Goal: Task Accomplishment & Management: Manage account settings

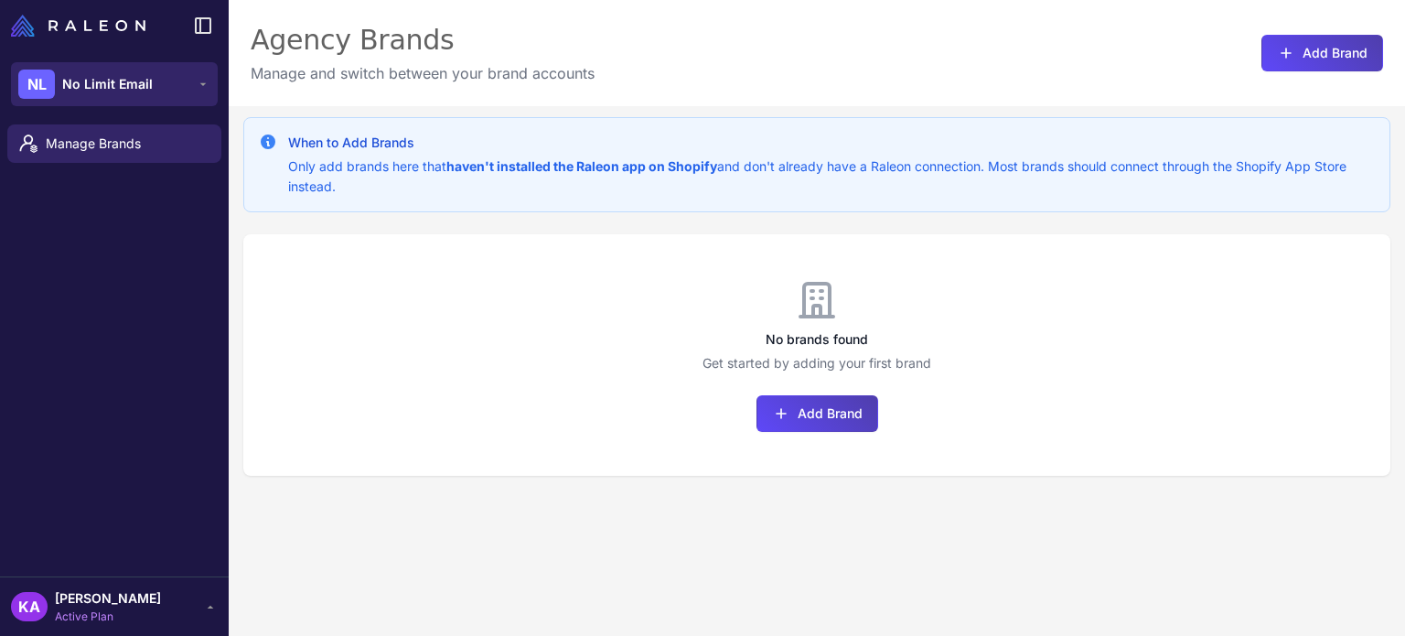
click at [127, 88] on span "No Limit Email" at bounding box center [107, 84] width 91 height 20
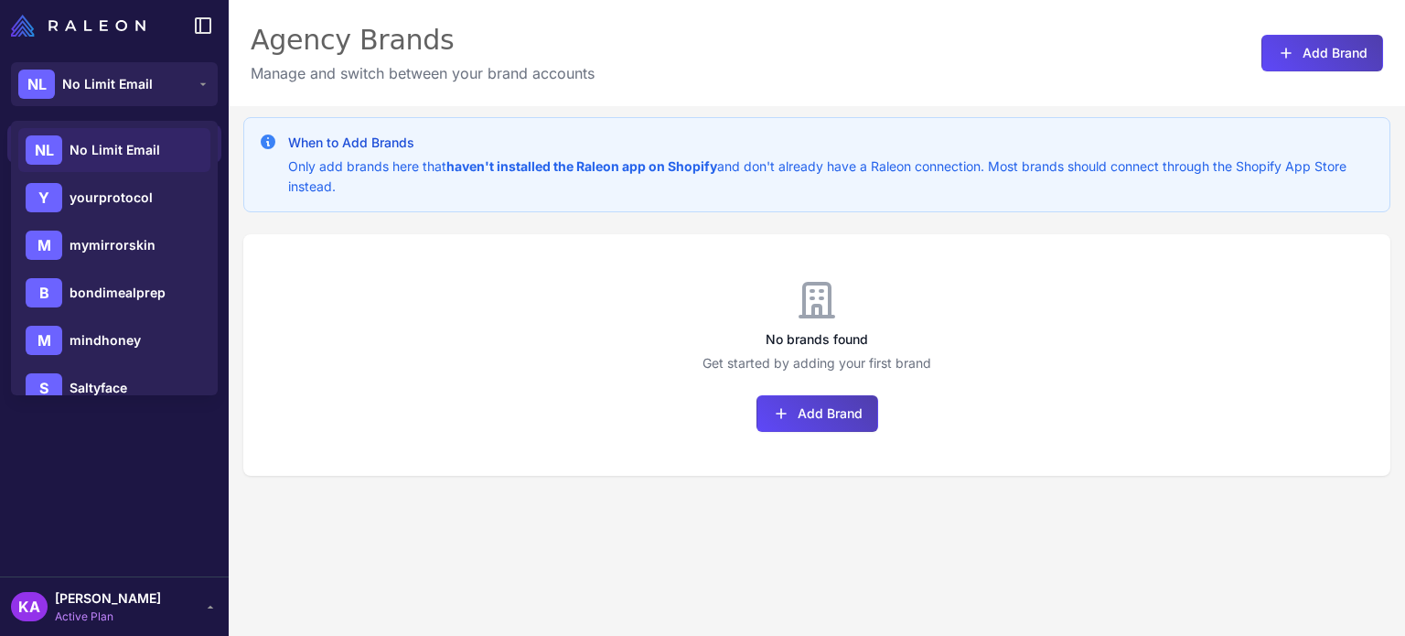
click at [115, 155] on span "No Limit Email" at bounding box center [115, 150] width 91 height 20
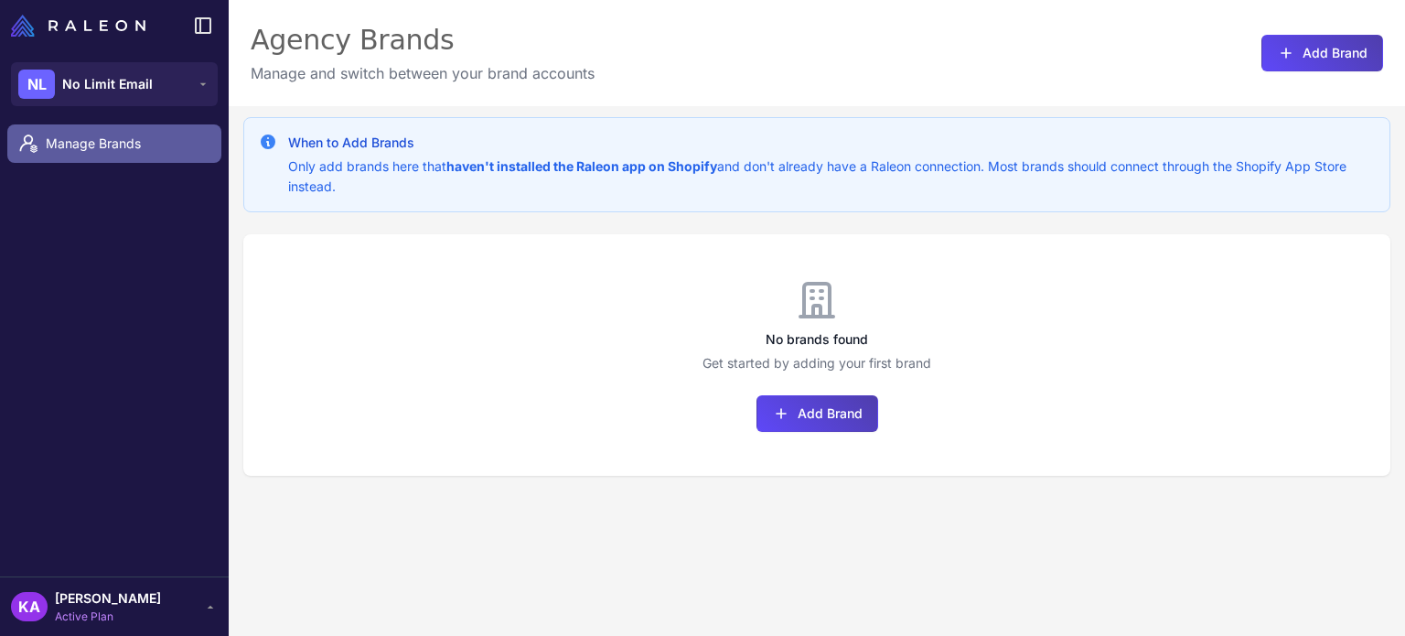
click at [117, 154] on link "Manage Brands" at bounding box center [114, 143] width 214 height 38
click at [121, 142] on span "Manage Brands" at bounding box center [126, 144] width 161 height 20
click at [107, 142] on span "Manage Brands" at bounding box center [126, 144] width 161 height 20
click at [42, 140] on div at bounding box center [34, 144] width 24 height 24
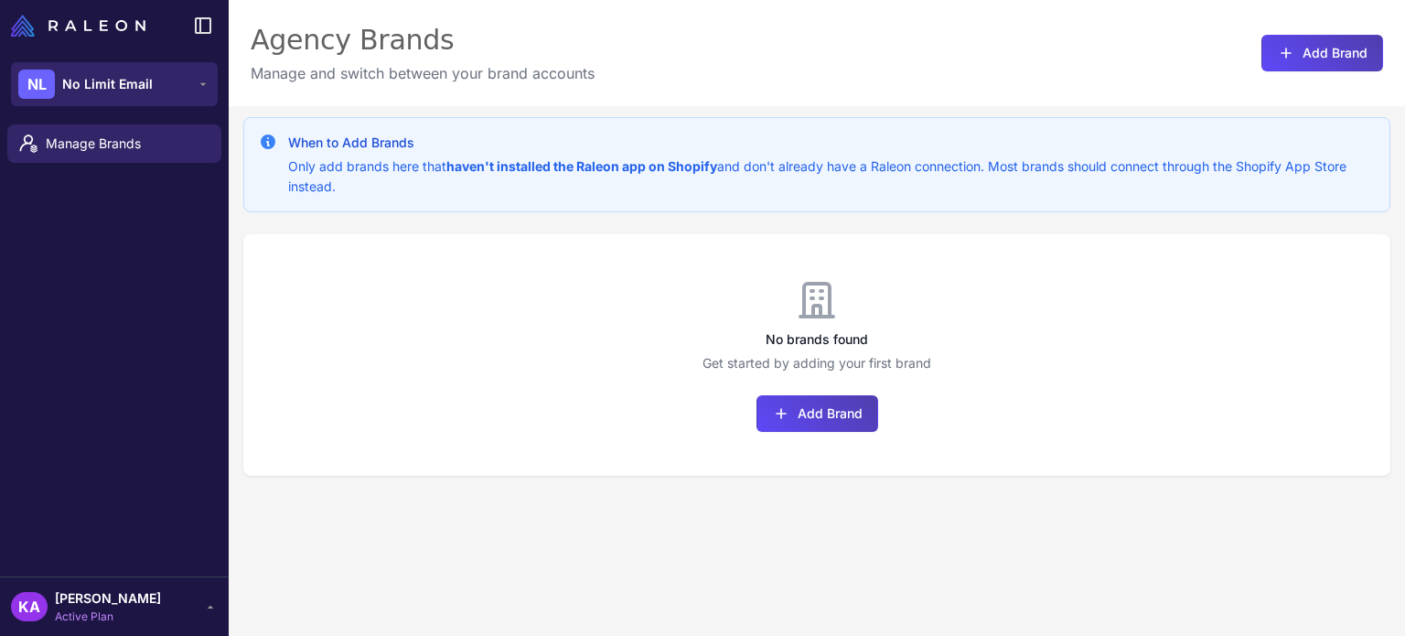
click at [89, 79] on span "No Limit Email" at bounding box center [107, 84] width 91 height 20
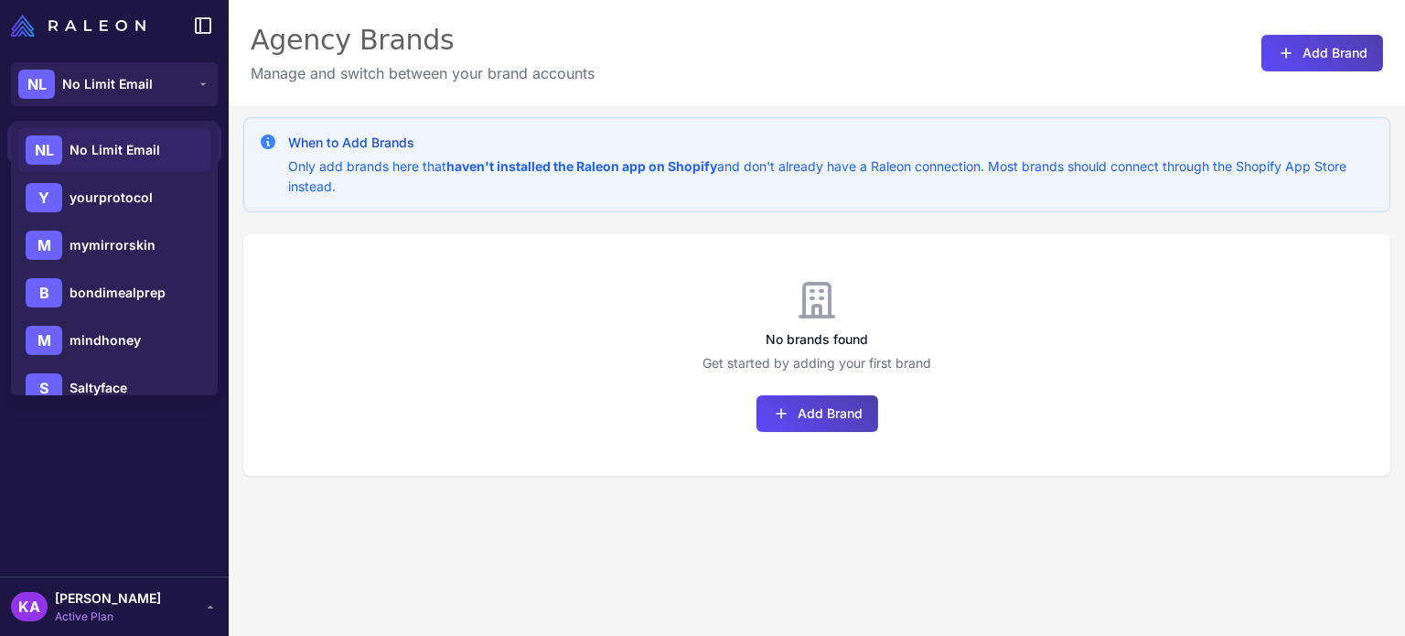
click at [531, 329] on h3 "No brands found" at bounding box center [816, 339] width 1147 height 20
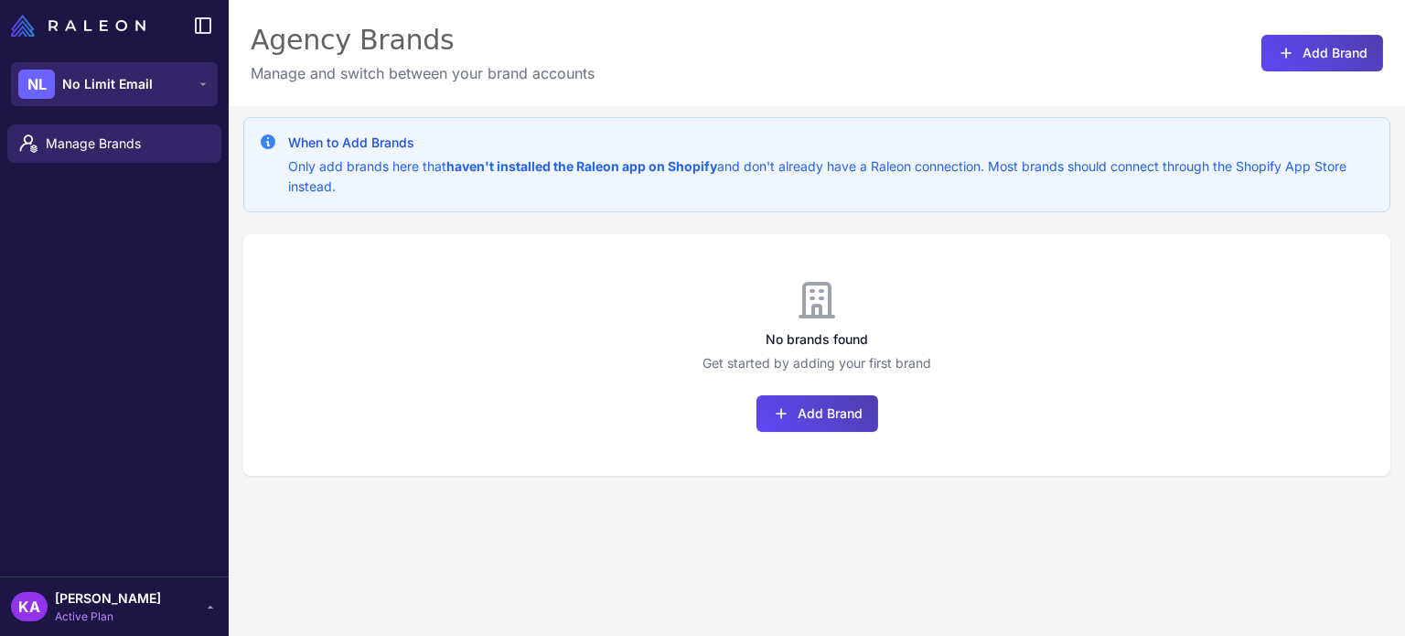
click at [142, 87] on span "No Limit Email" at bounding box center [107, 84] width 91 height 20
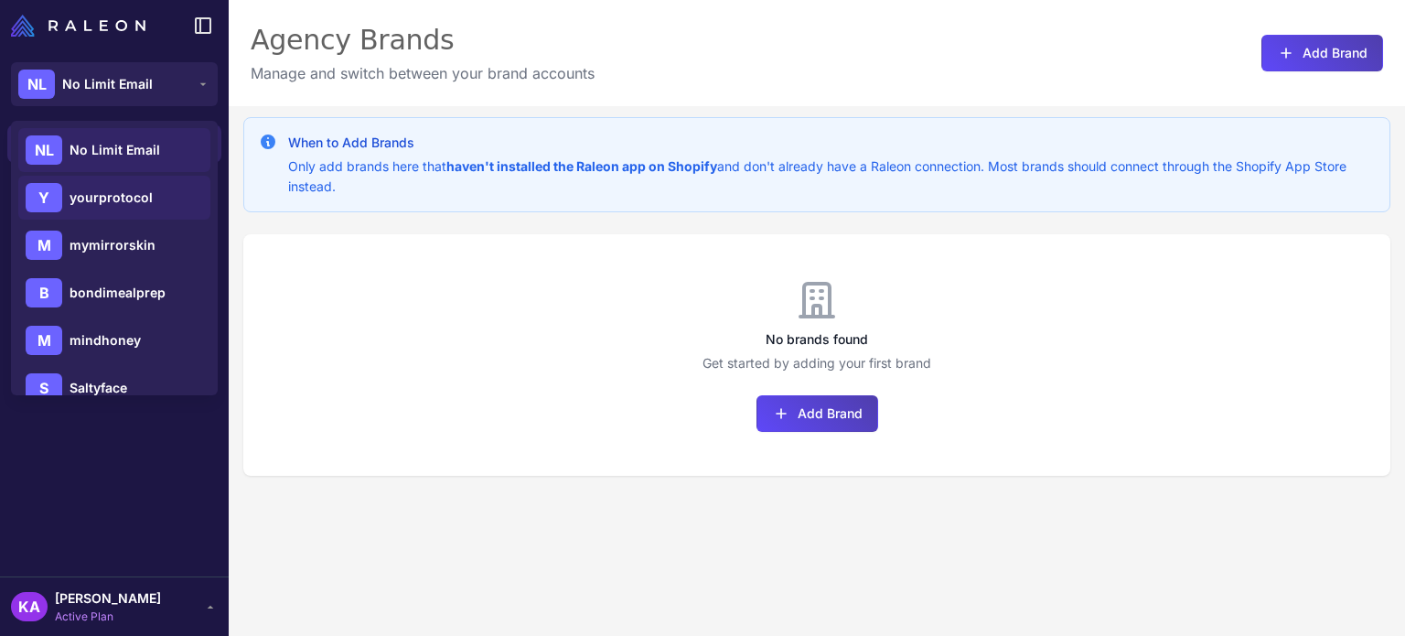
click at [117, 189] on span "yourprotocol" at bounding box center [111, 197] width 83 height 20
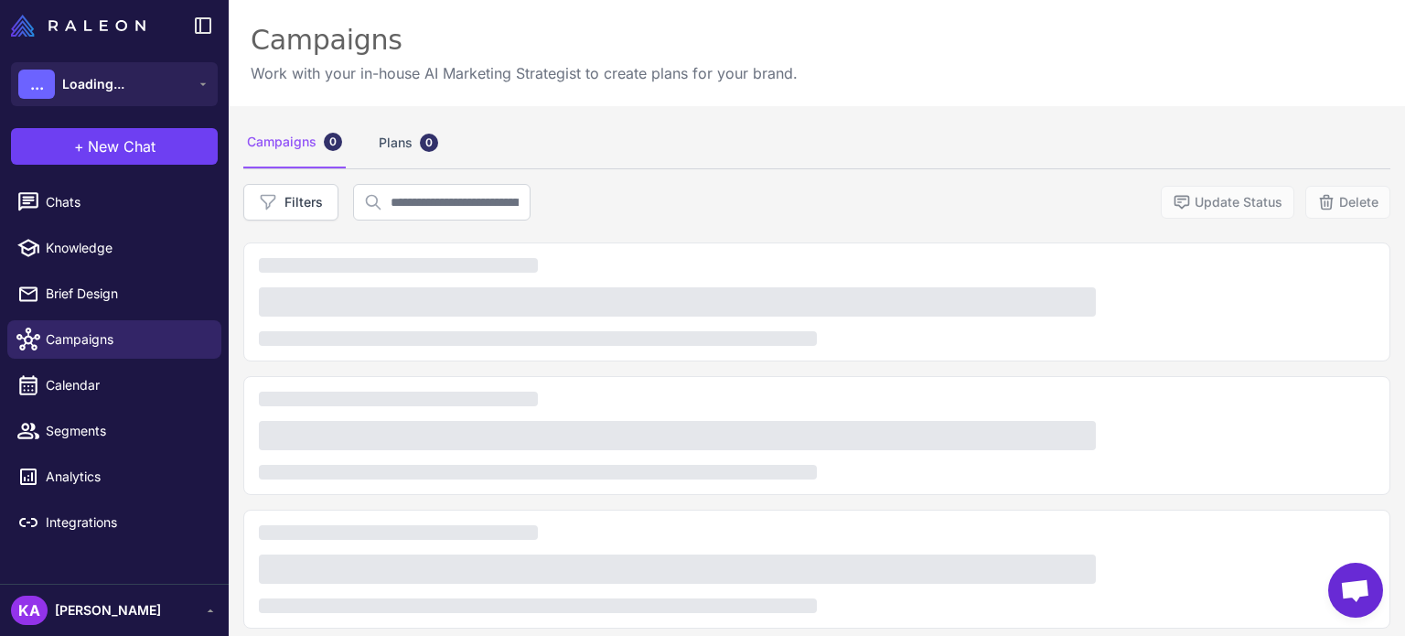
click at [81, 615] on span "[PERSON_NAME]" at bounding box center [108, 610] width 106 height 20
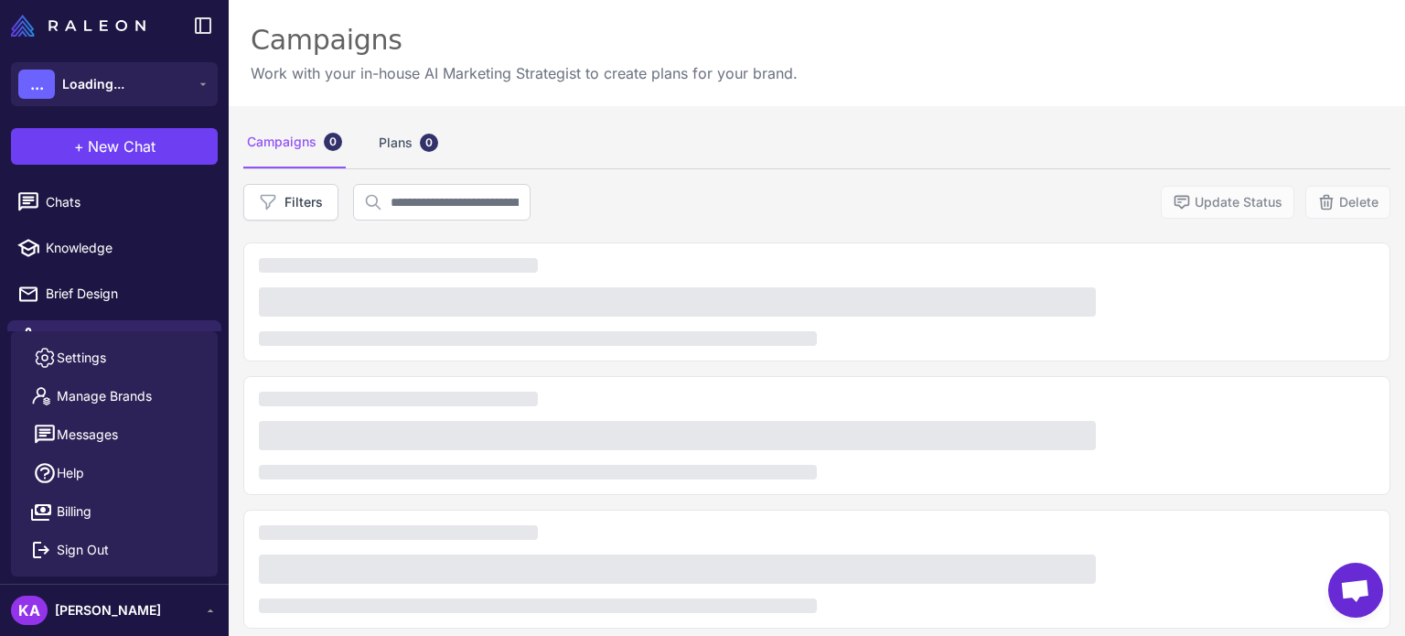
click at [719, 120] on div "Campaigns 0 Plans 0" at bounding box center [816, 142] width 1147 height 51
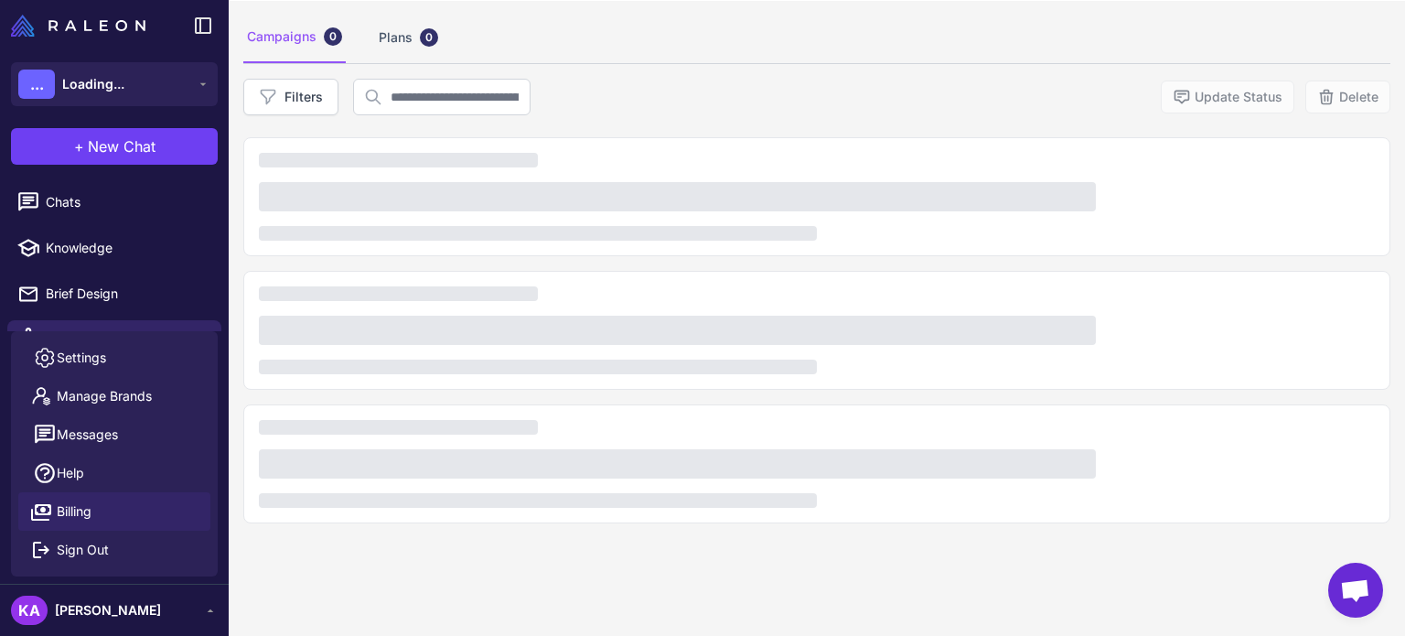
scroll to position [106, 0]
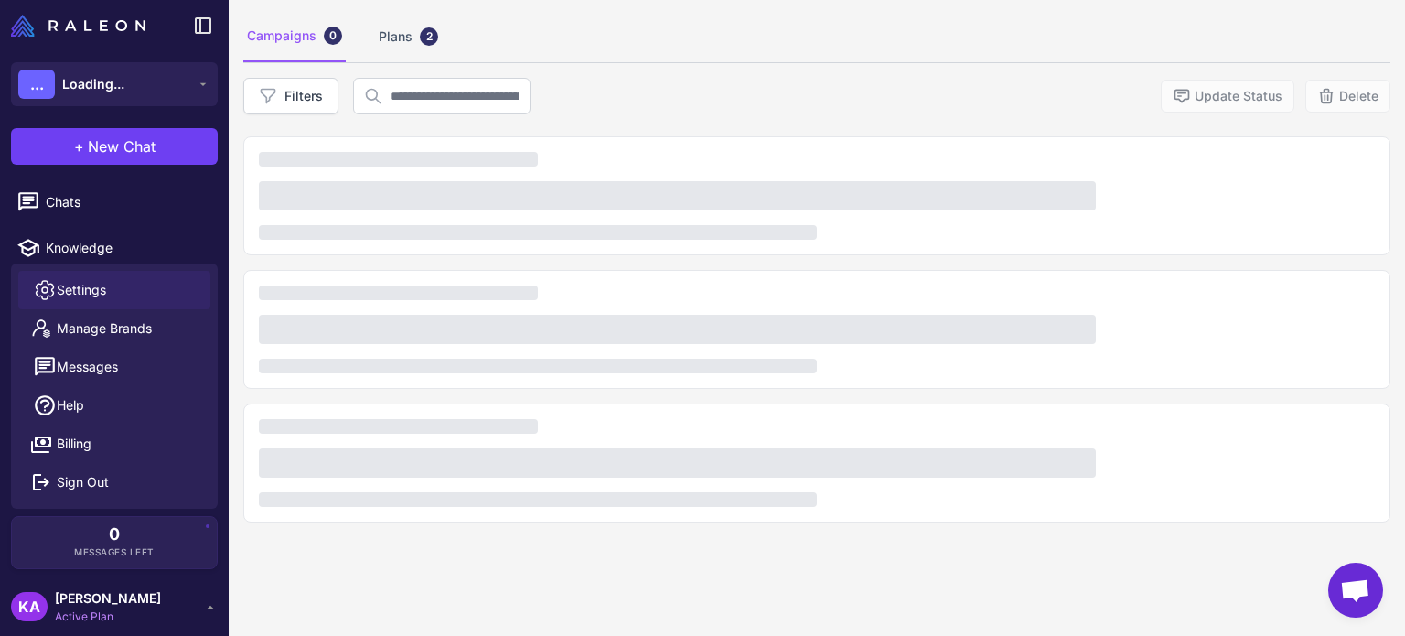
click at [90, 296] on span "Settings" at bounding box center [81, 290] width 49 height 20
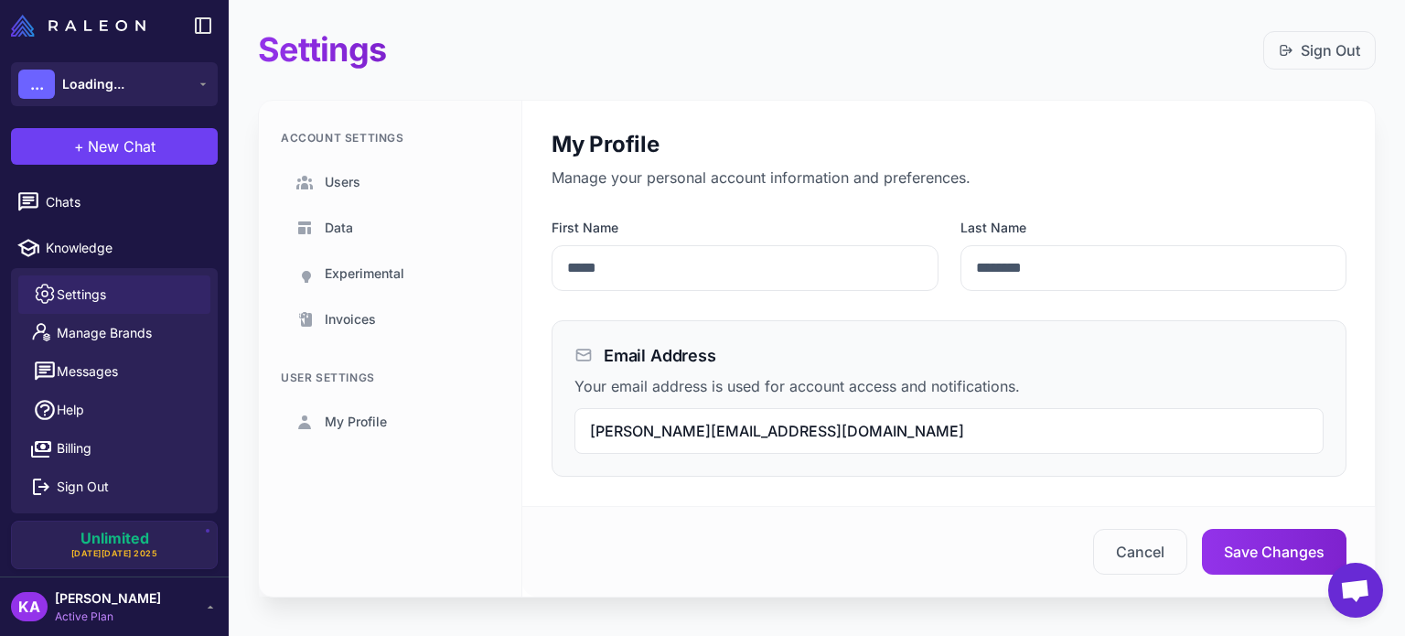
click at [390, 540] on div "Account Settings Users Data Experimental Invoices User Settings My Profile" at bounding box center [390, 349] width 263 height 496
click at [362, 178] on link "Users" at bounding box center [390, 182] width 219 height 42
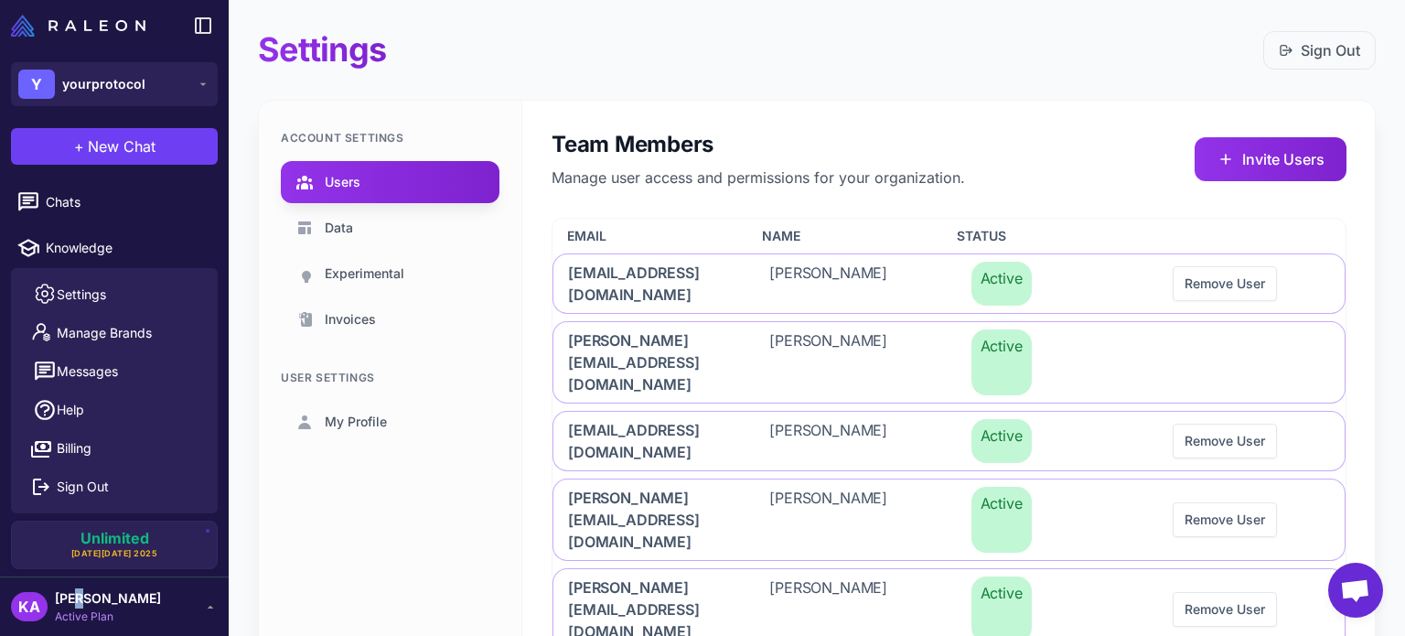
click at [80, 597] on span "[PERSON_NAME]" at bounding box center [108, 598] width 106 height 20
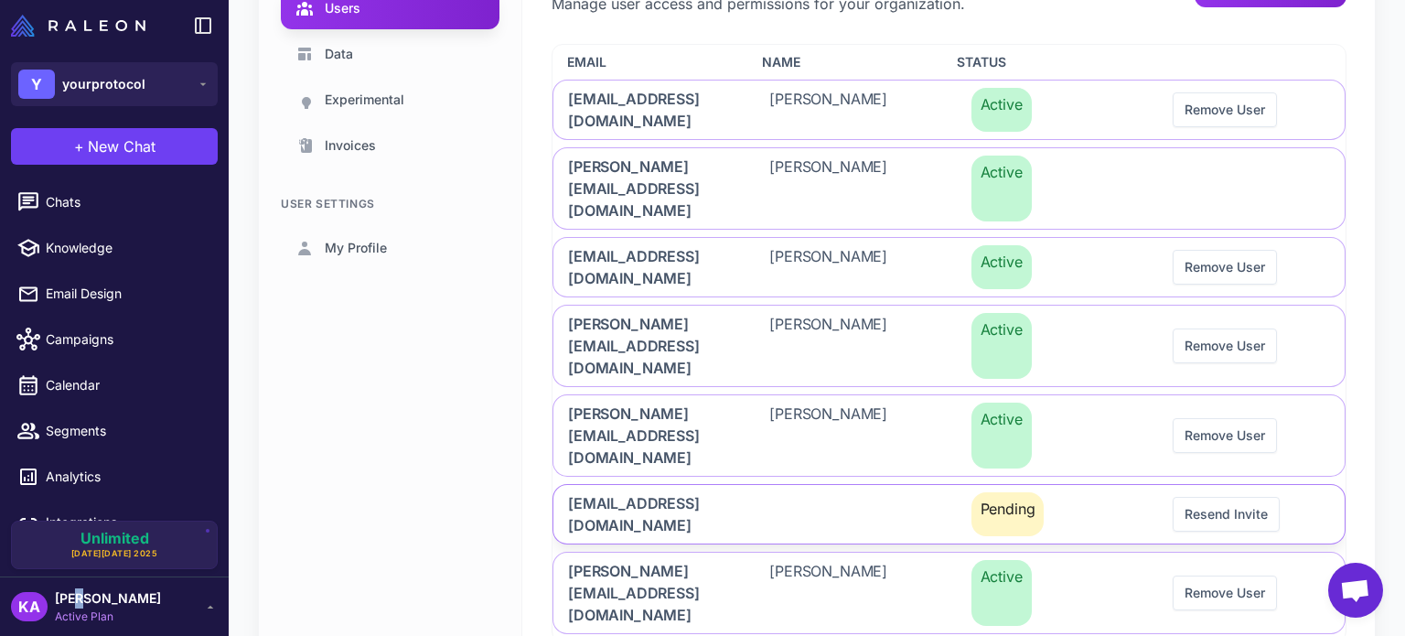
scroll to position [177, 0]
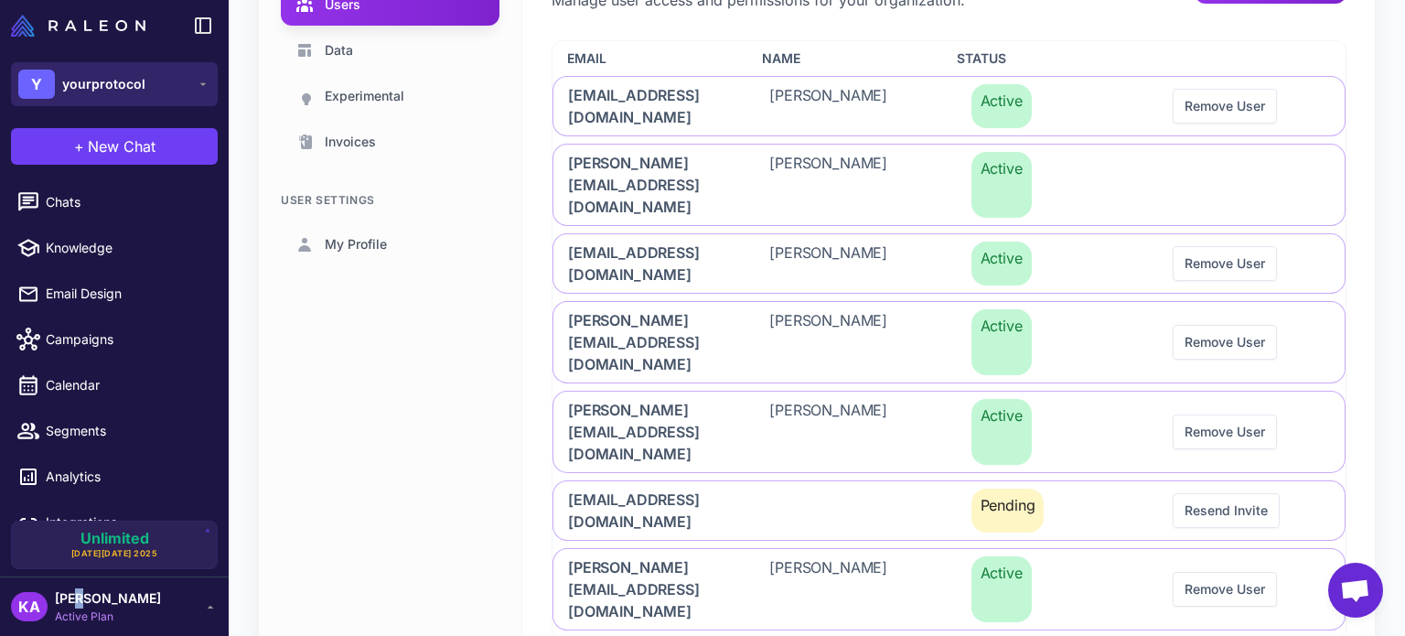
click at [129, 89] on span "yourprotocol" at bounding box center [103, 84] width 83 height 20
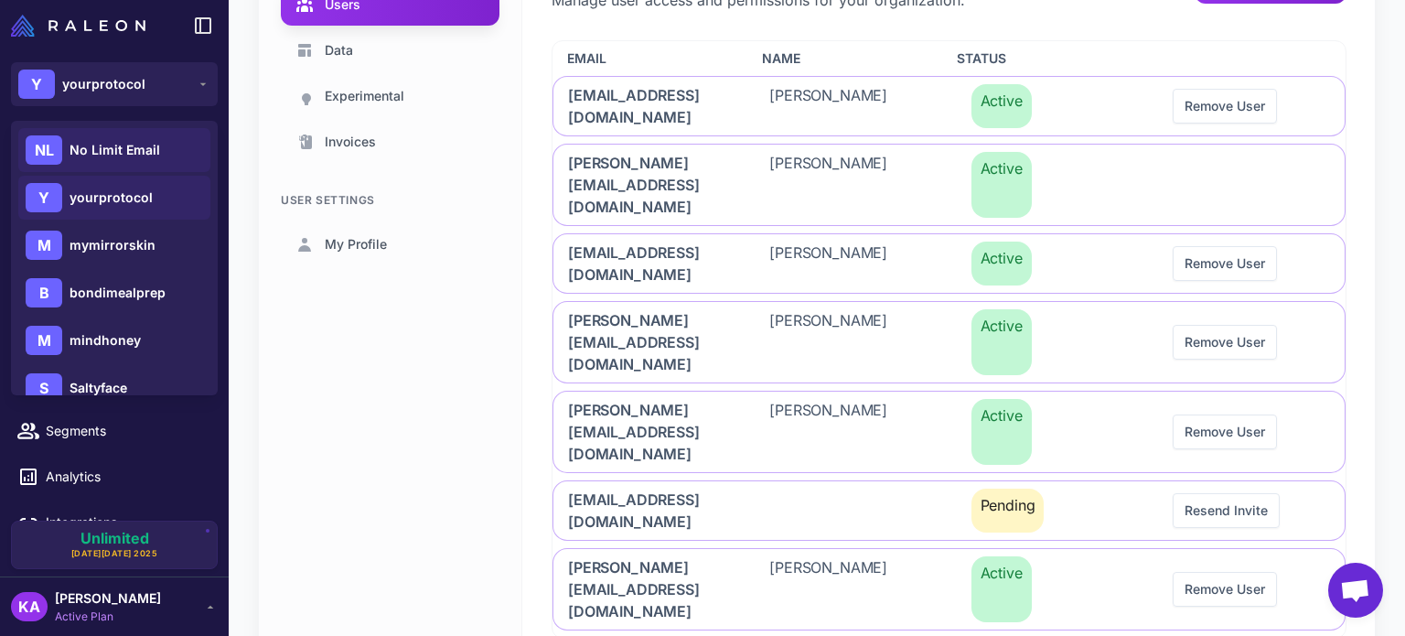
click at [134, 144] on span "No Limit Email" at bounding box center [115, 150] width 91 height 20
click at [106, 153] on span "No Limit Email" at bounding box center [115, 150] width 91 height 20
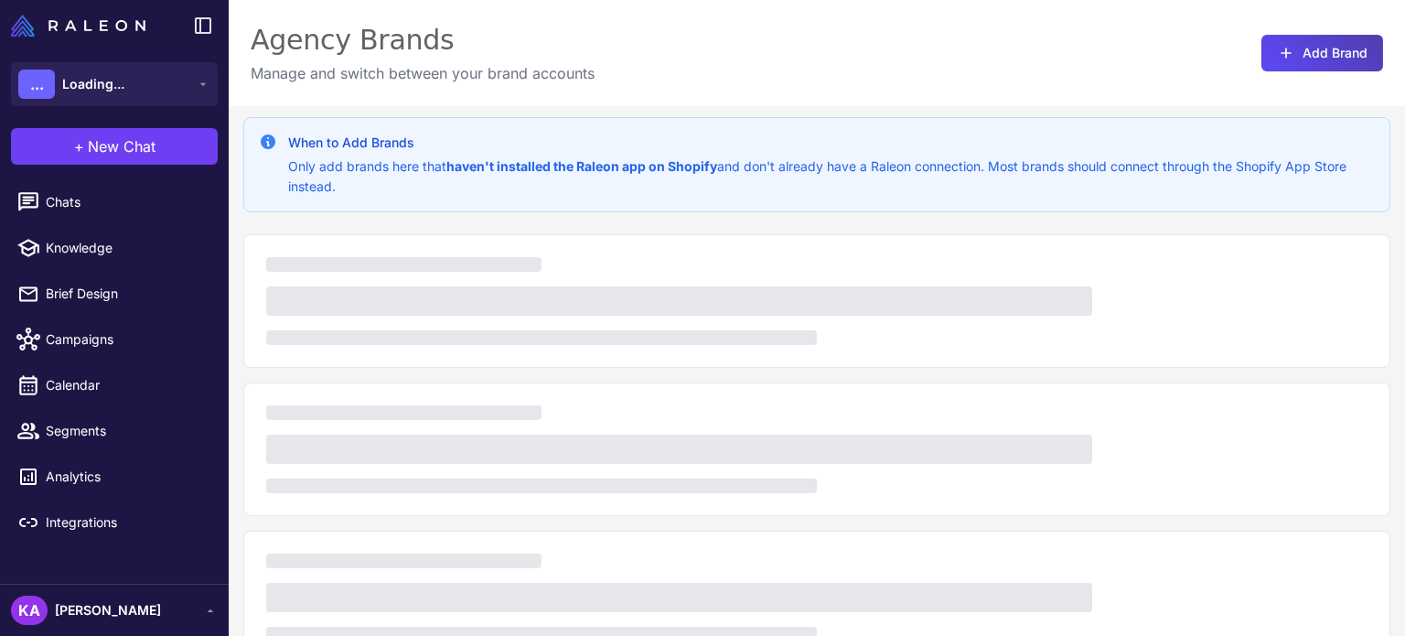
click at [102, 608] on span "[PERSON_NAME]" at bounding box center [108, 610] width 106 height 20
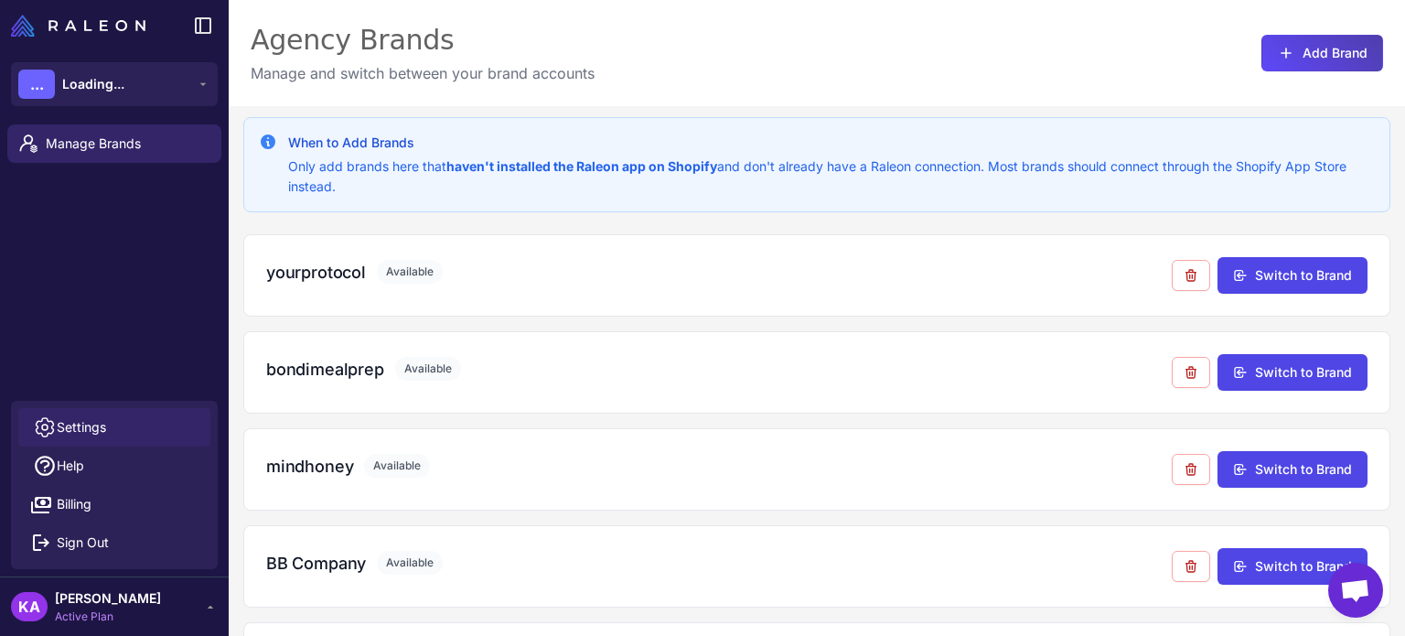
click at [79, 428] on span "Settings" at bounding box center [81, 427] width 49 height 20
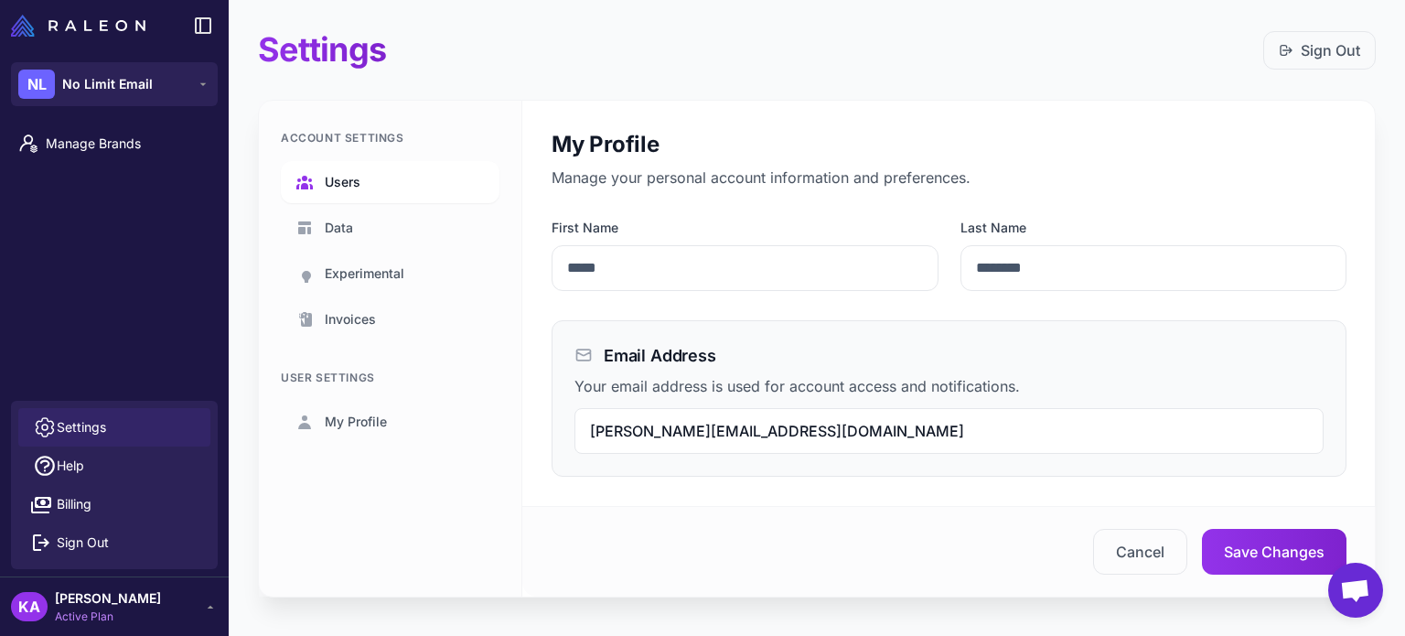
click at [355, 175] on span "Users" at bounding box center [343, 182] width 36 height 20
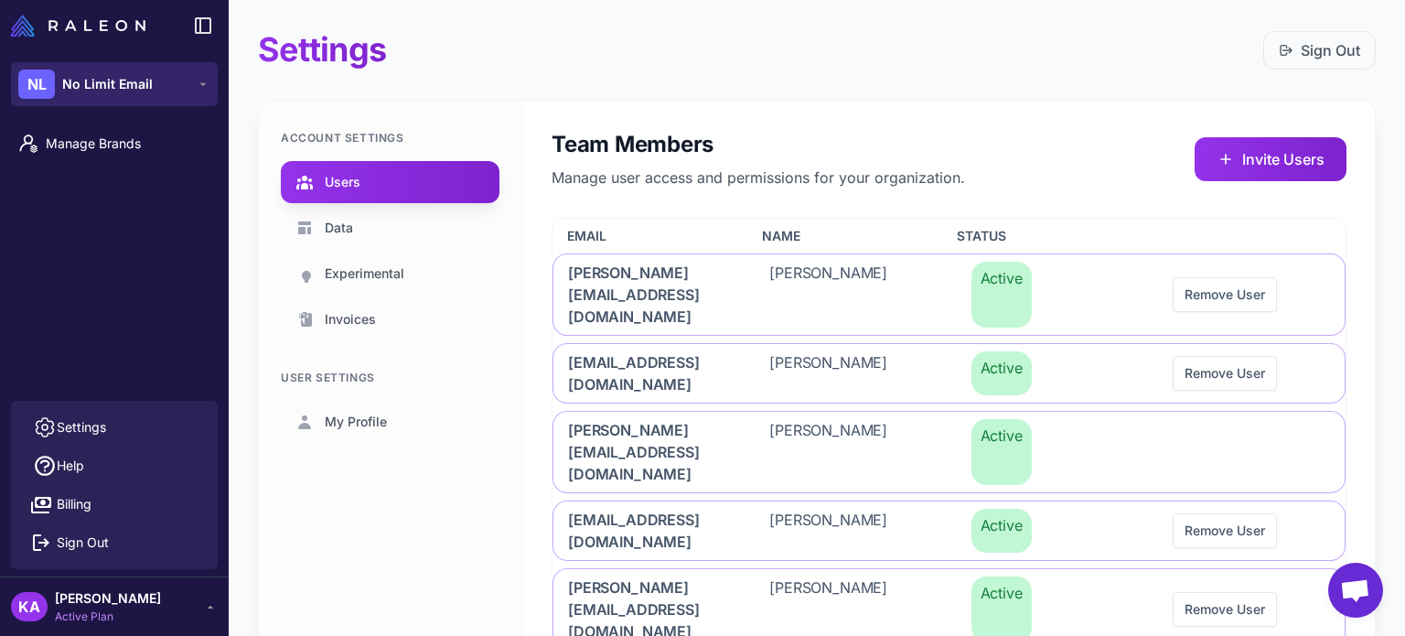
click at [135, 77] on span "No Limit Email" at bounding box center [107, 84] width 91 height 20
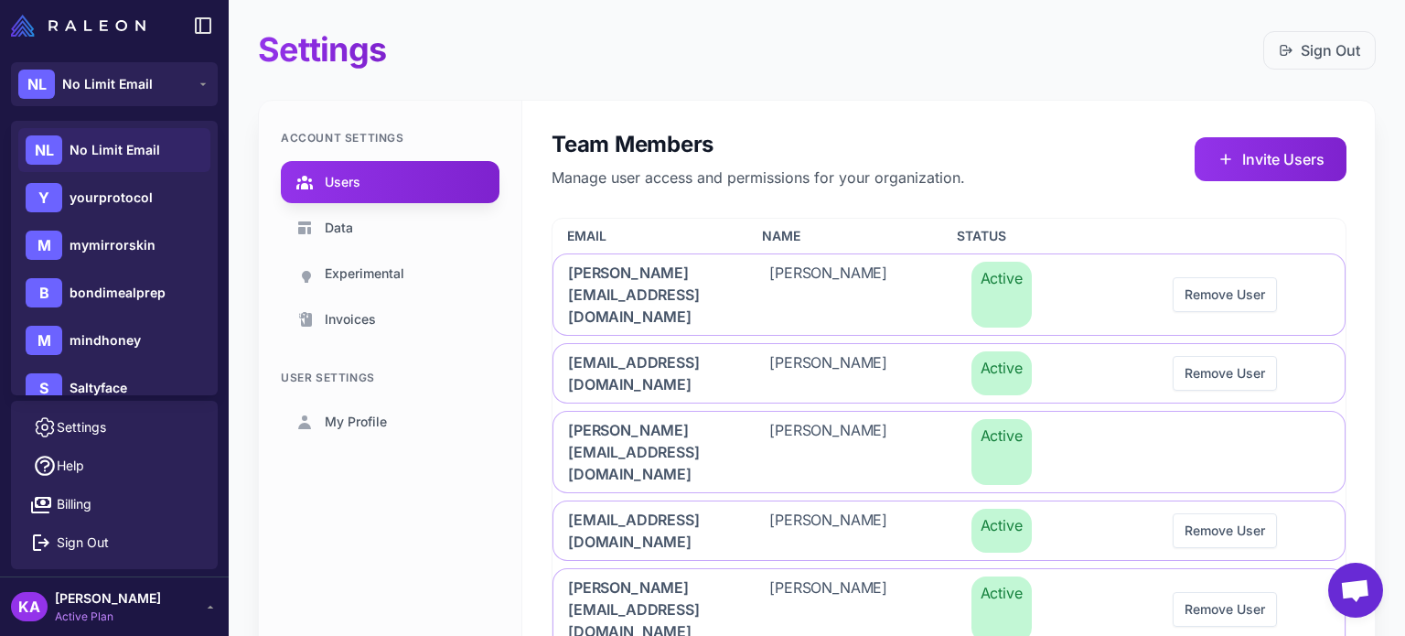
click at [357, 540] on div "Account Settings Users Data Experimental Invoices User Settings My Profile" at bounding box center [390, 518] width 263 height 834
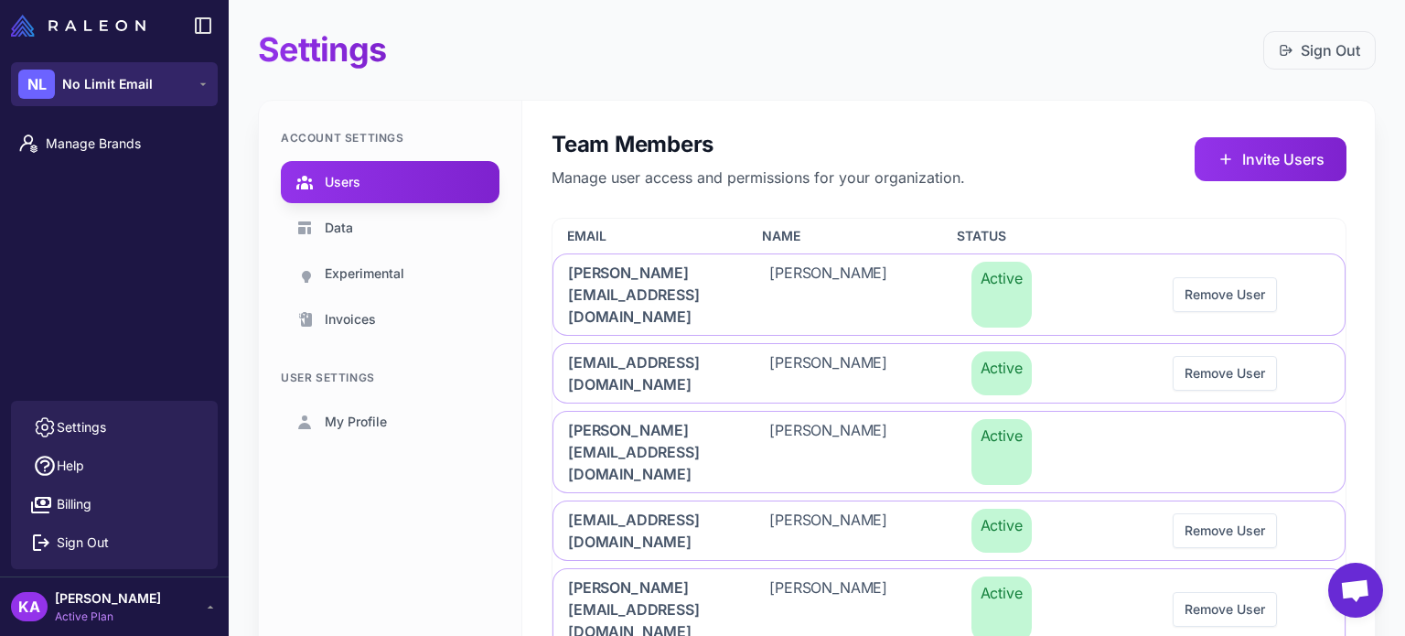
click at [124, 85] on span "No Limit Email" at bounding box center [107, 84] width 91 height 20
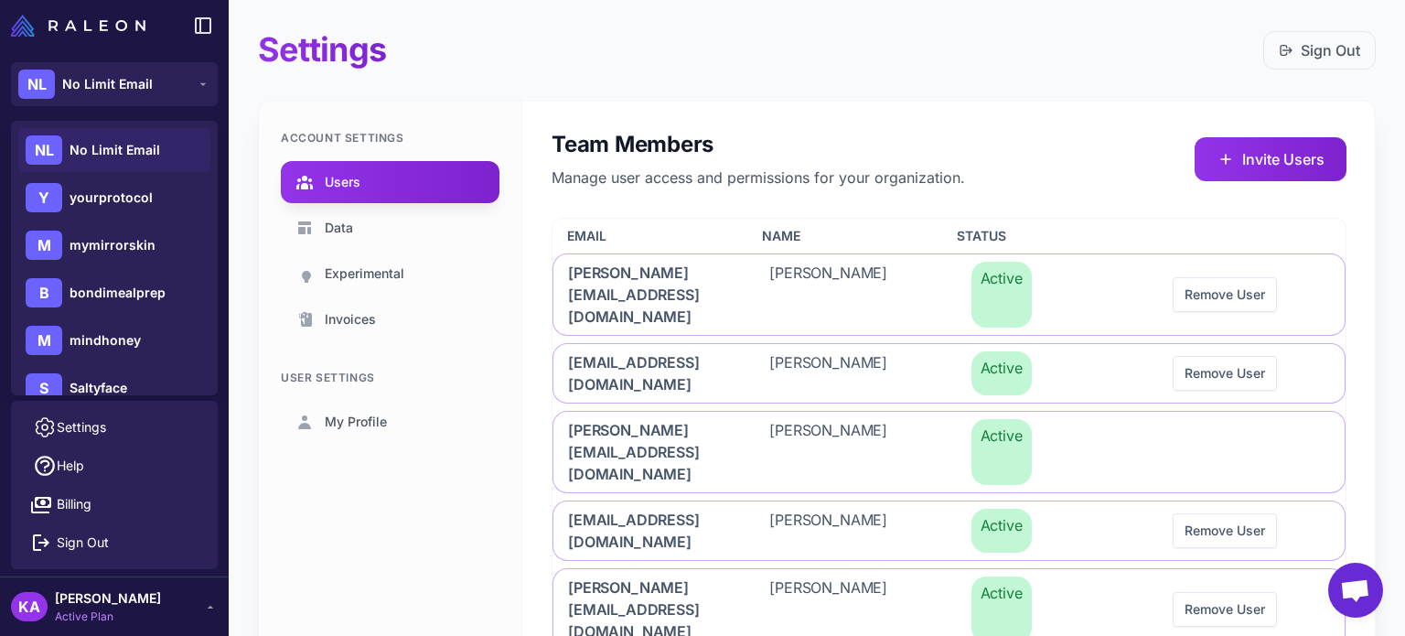
drag, startPoint x: 395, startPoint y: 548, endPoint x: 358, endPoint y: 509, distance: 53.0
click at [395, 548] on div "Account Settings Users Data Experimental Invoices User Settings My Profile" at bounding box center [390, 518] width 263 height 834
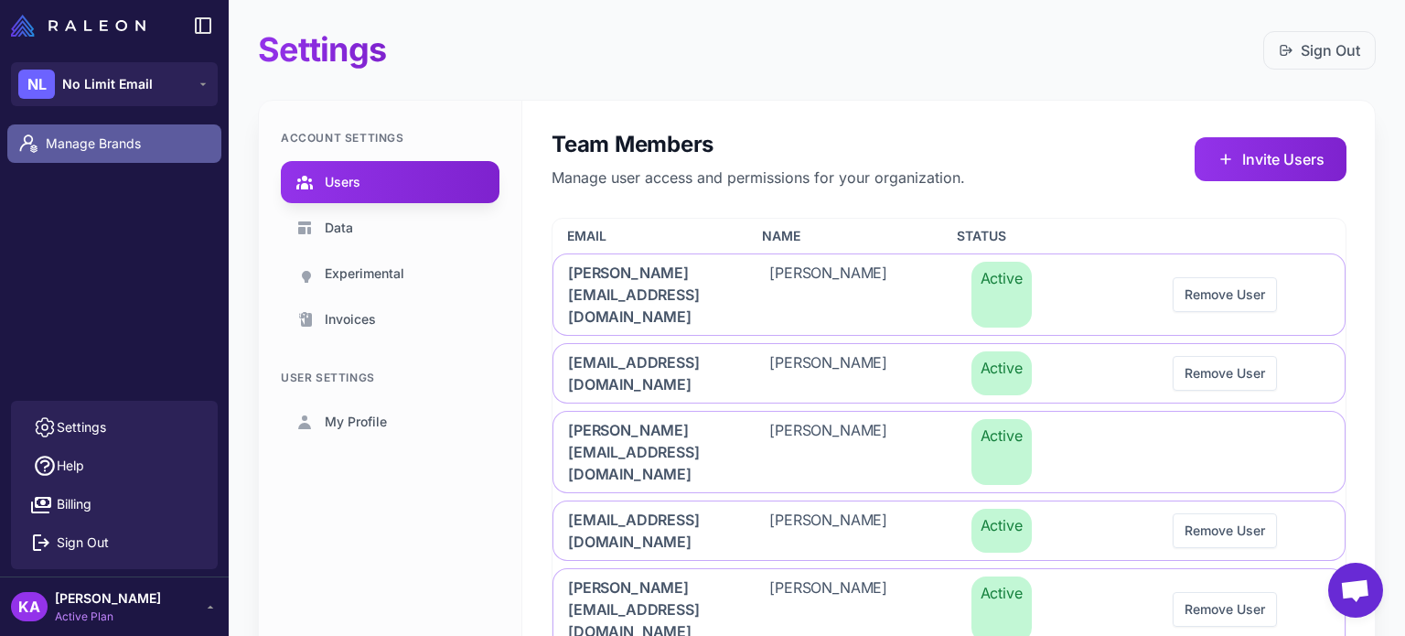
click at [130, 149] on span "Manage Brands" at bounding box center [126, 144] width 161 height 20
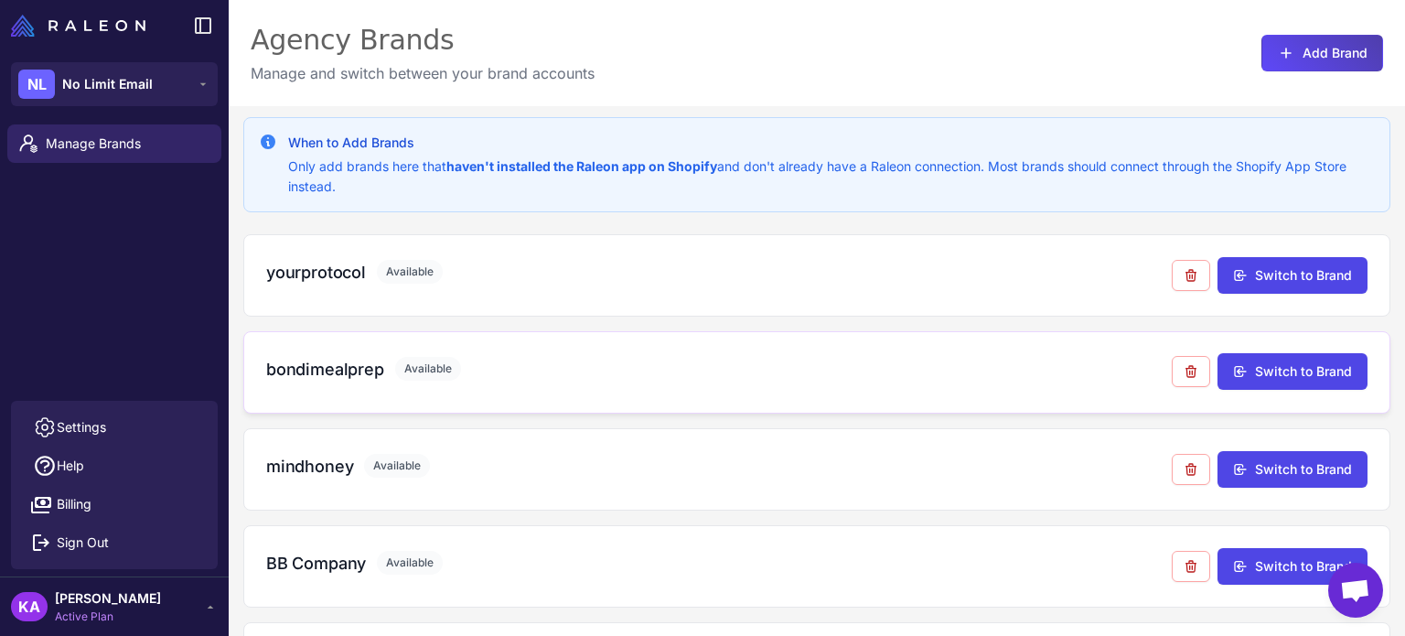
click at [779, 374] on div "bondimealprep Available" at bounding box center [718, 369] width 905 height 25
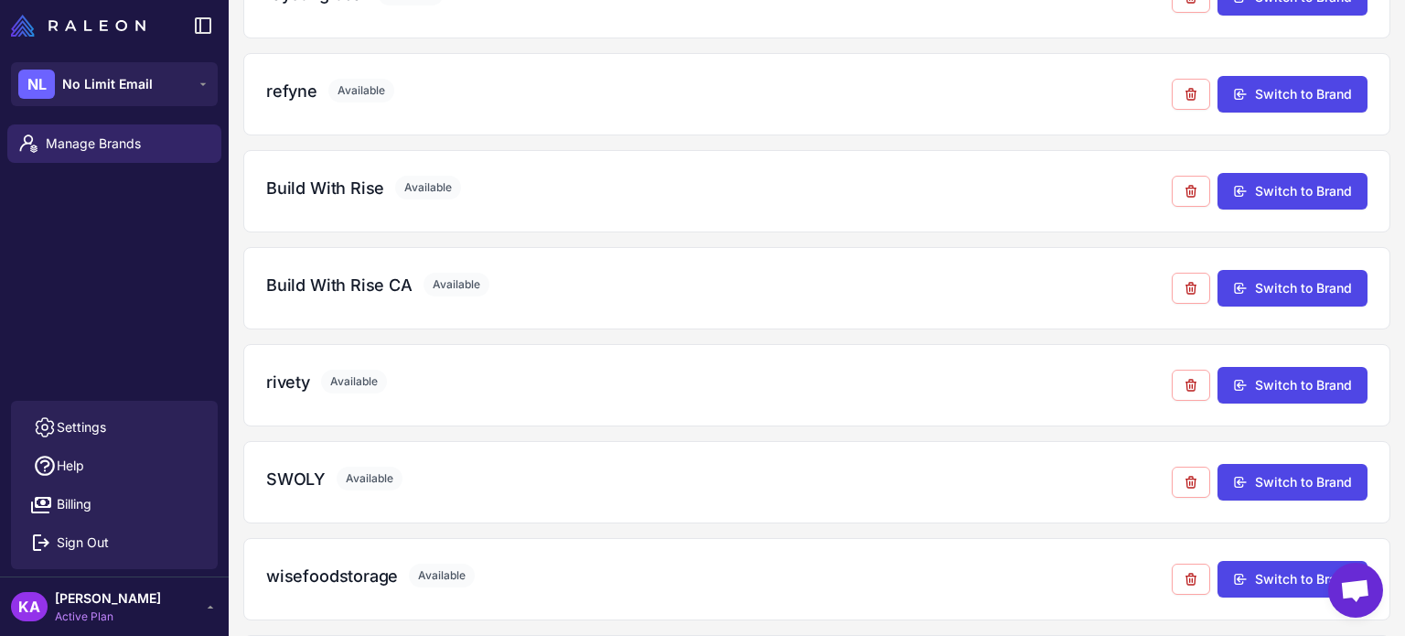
scroll to position [1072, 0]
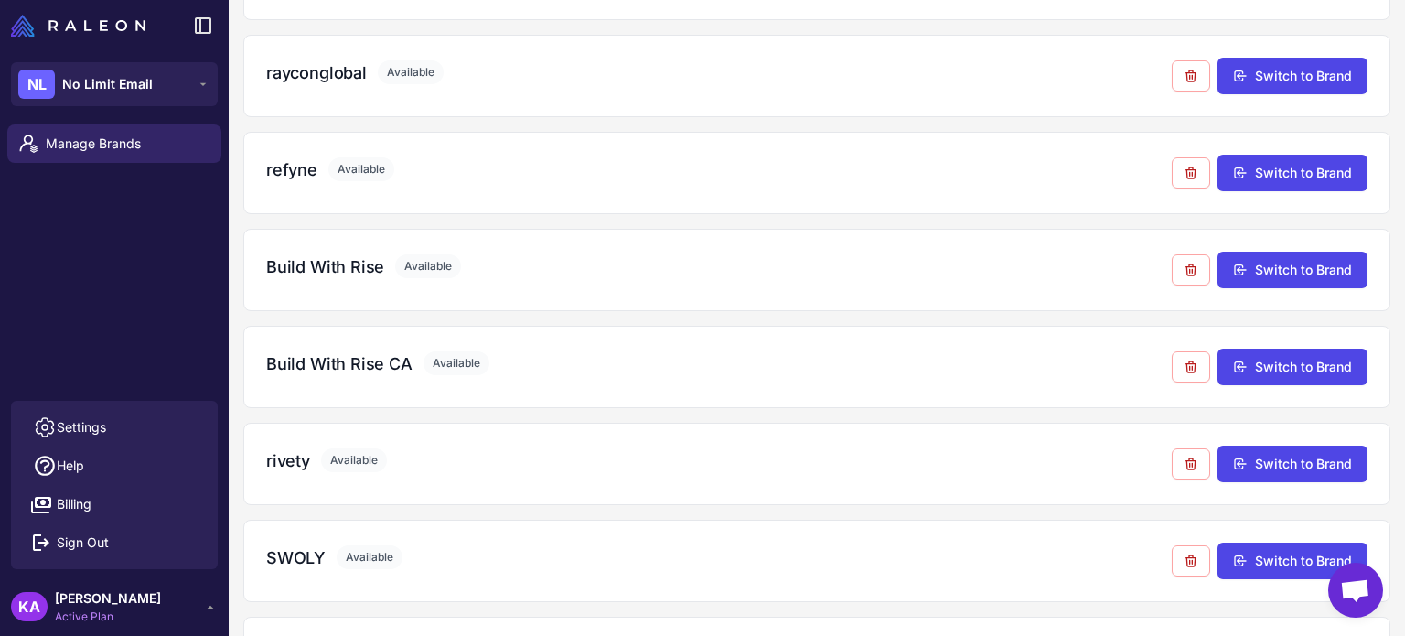
click at [134, 268] on div "Manage Brands" at bounding box center [114, 258] width 229 height 283
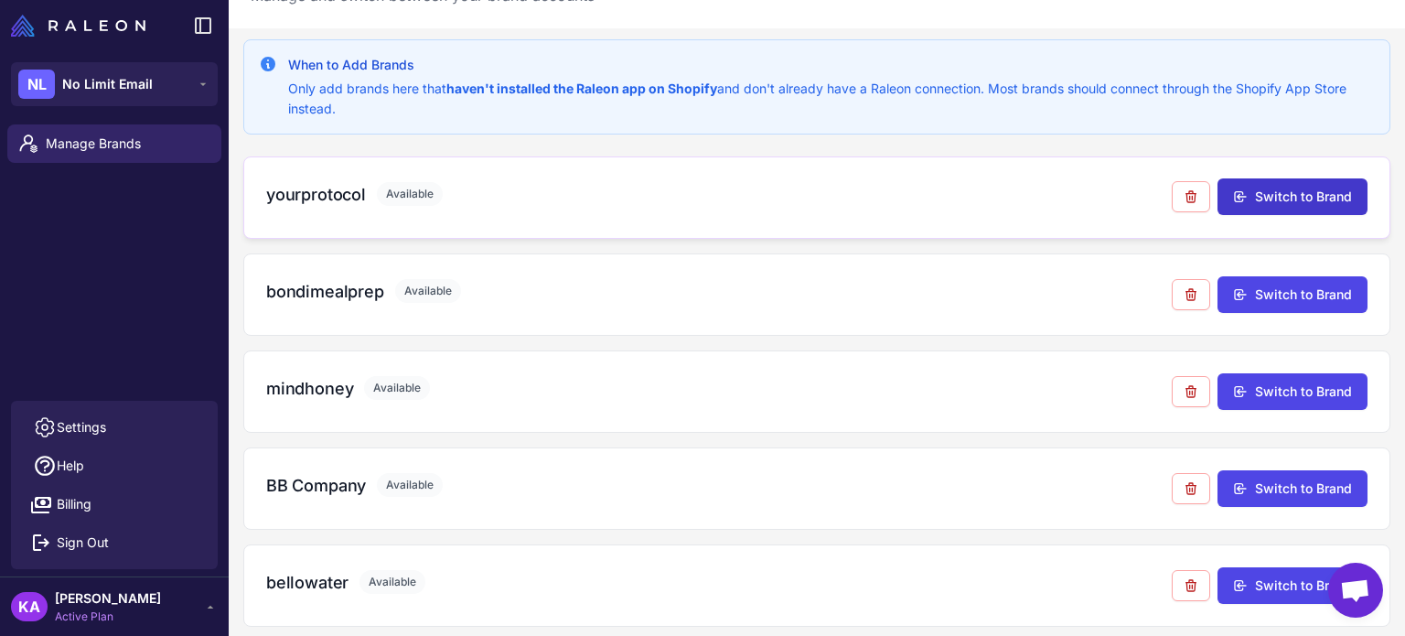
scroll to position [0, 0]
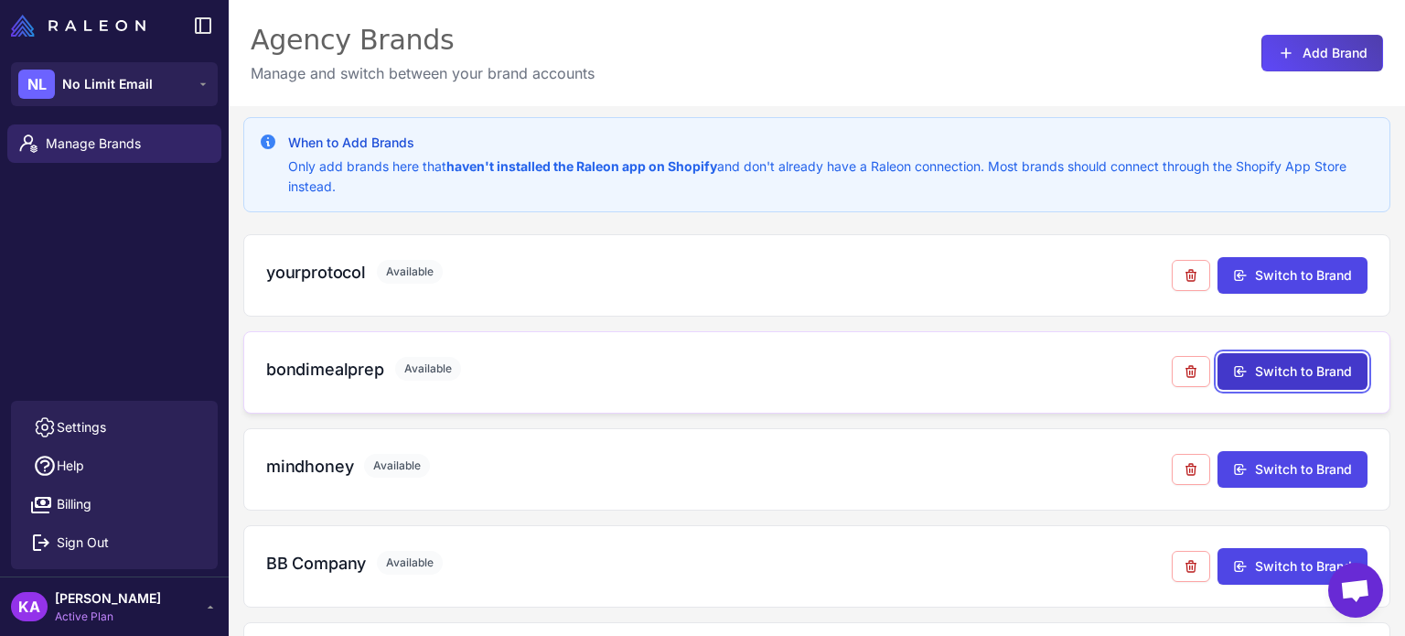
click at [1283, 374] on button "Switch to Brand" at bounding box center [1292, 371] width 150 height 37
